Goal: Check status: Check status

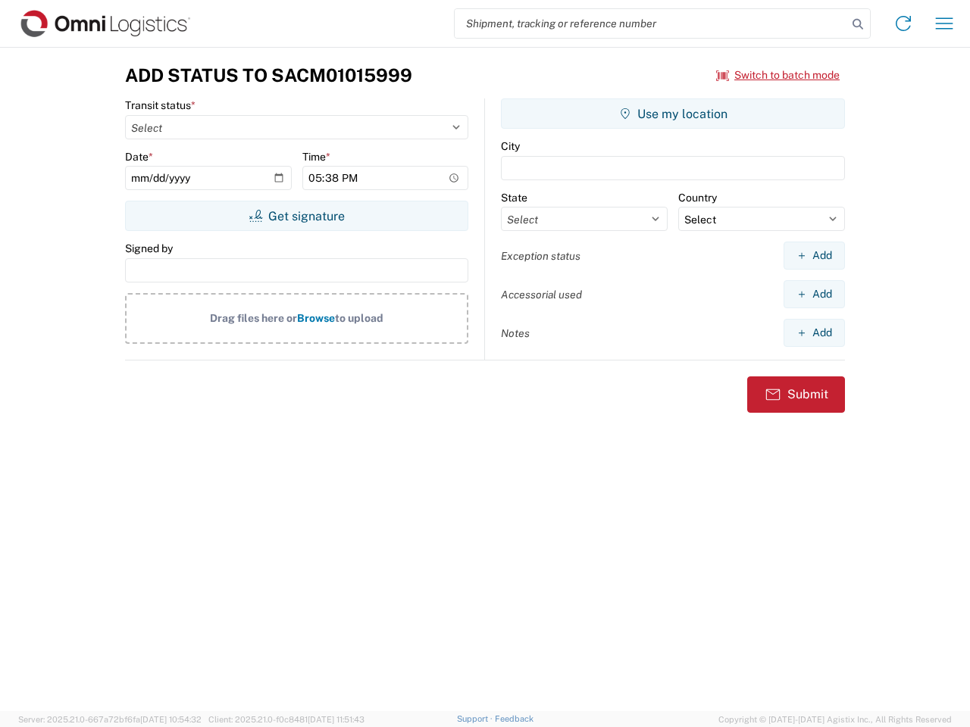
click at [651, 23] on input "search" at bounding box center [651, 23] width 393 height 29
click at [858, 24] on icon at bounding box center [857, 24] width 21 height 21
click at [903, 23] on icon at bounding box center [903, 23] width 24 height 24
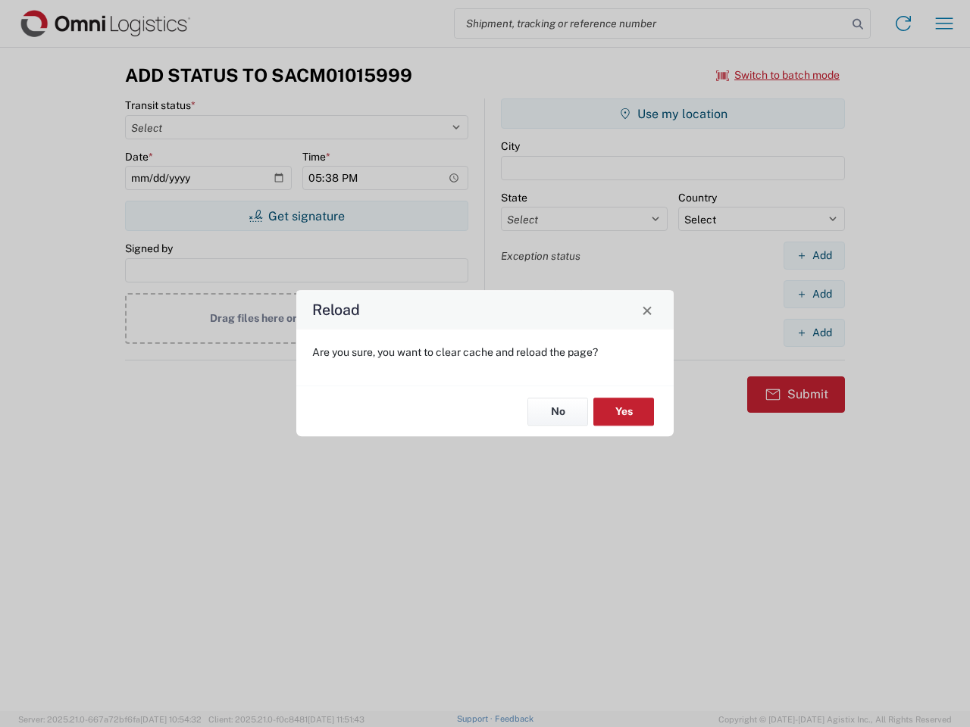
click at [944, 23] on div "Reload Are you sure, you want to clear cache and reload the page? No Yes" at bounding box center [485, 363] width 970 height 727
click at [778, 75] on div "Reload Are you sure, you want to clear cache and reload the page? No Yes" at bounding box center [485, 363] width 970 height 727
click at [296, 216] on div "Reload Are you sure, you want to clear cache and reload the page? No Yes" at bounding box center [485, 363] width 970 height 727
click at [673, 114] on div "Reload Are you sure, you want to clear cache and reload the page? No Yes" at bounding box center [485, 363] width 970 height 727
click at [814, 255] on div "Reload Are you sure, you want to clear cache and reload the page? No Yes" at bounding box center [485, 363] width 970 height 727
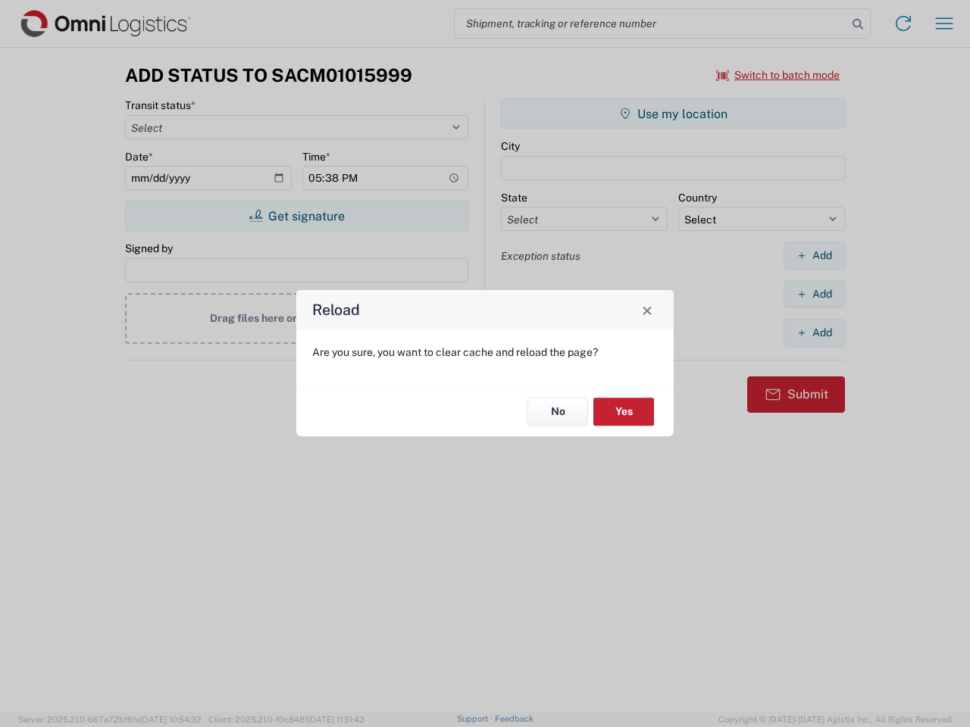
click at [814, 294] on div "Reload Are you sure, you want to clear cache and reload the page? No Yes" at bounding box center [485, 363] width 970 height 727
click at [814, 333] on div "Reload Are you sure, you want to clear cache and reload the page? No Yes" at bounding box center [485, 363] width 970 height 727
